Goal: Task Accomplishment & Management: Complete application form

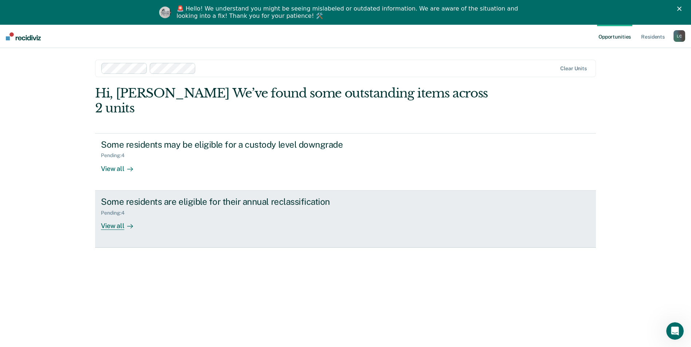
click at [110, 216] on div "View all" at bounding box center [121, 223] width 41 height 14
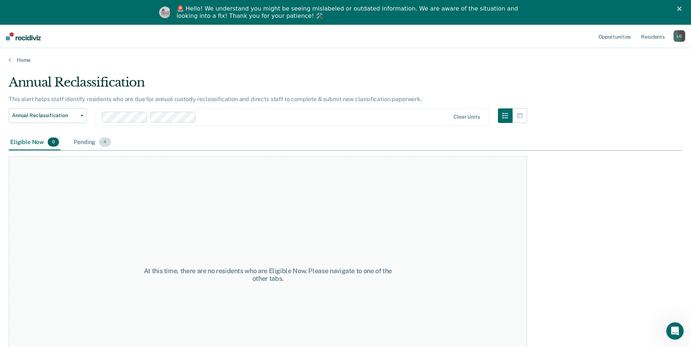
click at [97, 146] on div "Pending 4" at bounding box center [92, 143] width 40 height 16
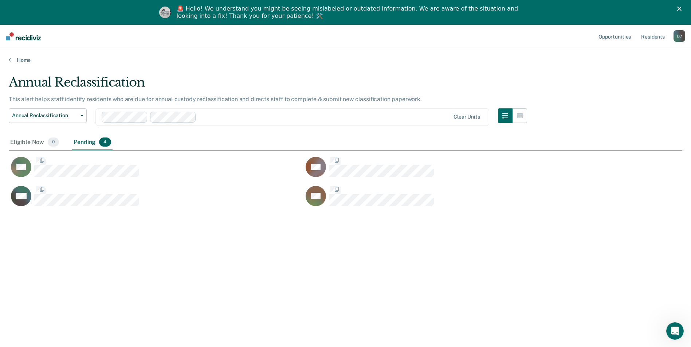
scroll to position [237, 668]
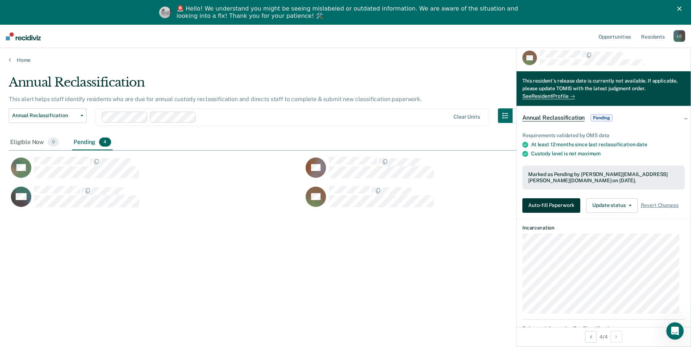
click at [535, 202] on button "Auto-fill Paperwork" at bounding box center [551, 205] width 58 height 15
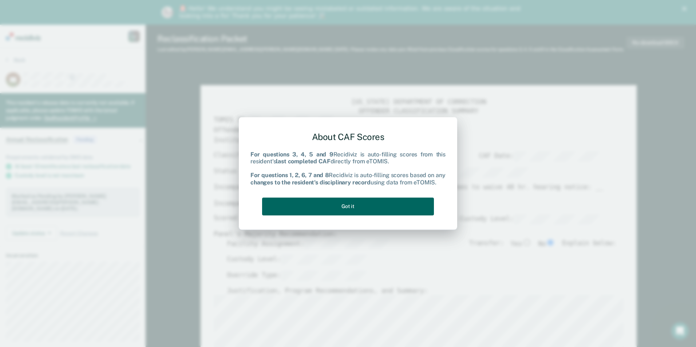
click at [364, 204] on button "Got it" at bounding box center [348, 207] width 172 height 18
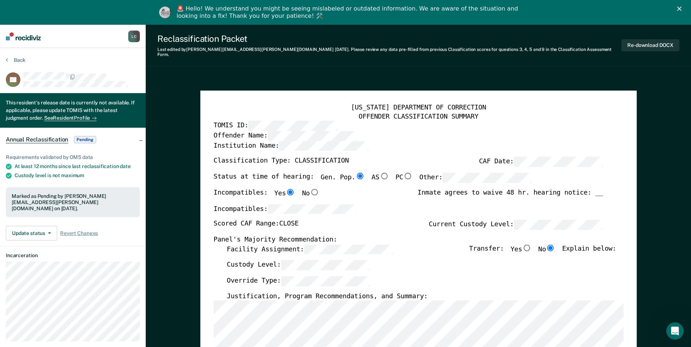
click at [274, 260] on label "Custody Level:" at bounding box center [297, 265] width 143 height 10
click at [644, 46] on button "Re-download DOCX" at bounding box center [650, 45] width 58 height 12
type textarea "x"
